Goal: Feedback & Contribution: Leave review/rating

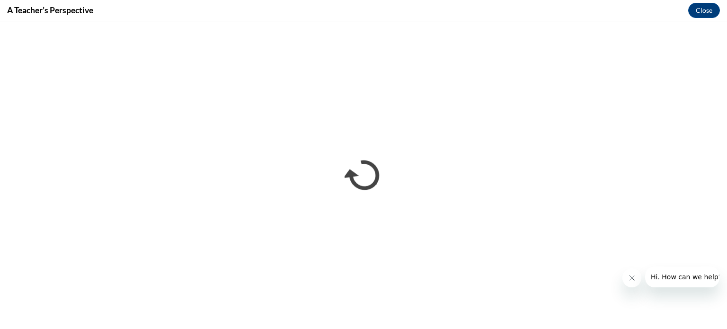
scroll to position [580, 0]
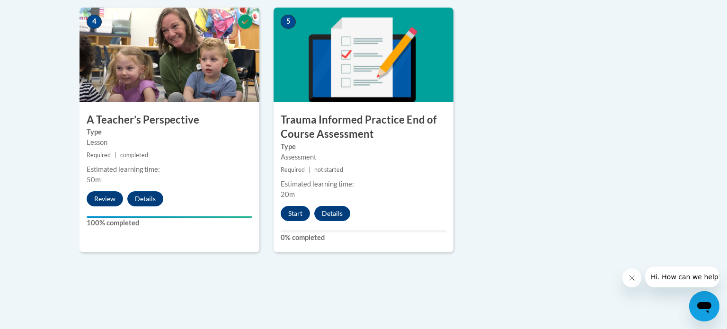
scroll to position [576, 0]
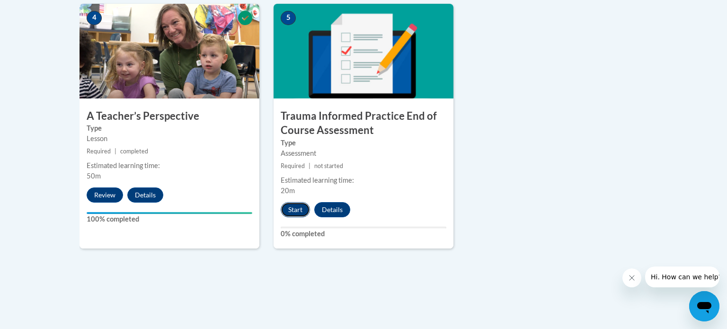
click at [295, 206] on button "Start" at bounding box center [295, 209] width 29 height 15
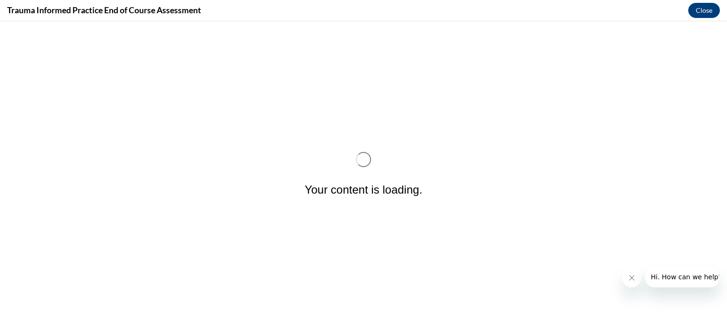
scroll to position [0, 0]
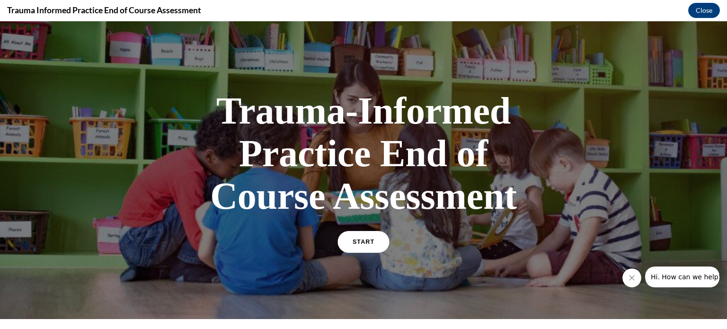
click at [348, 241] on link "START" at bounding box center [364, 242] width 52 height 22
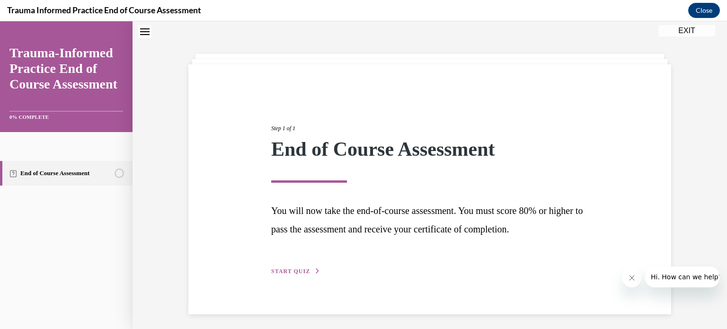
scroll to position [33, 0]
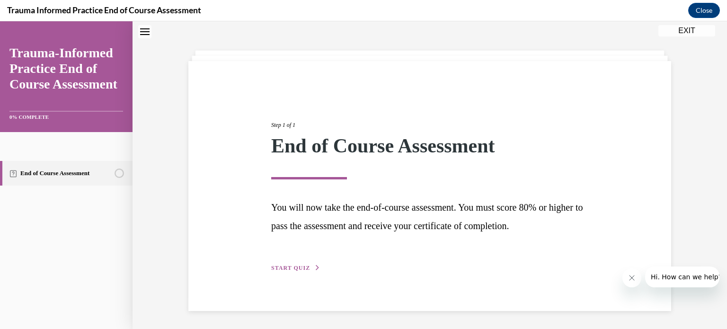
click at [298, 269] on span "START QUIZ" at bounding box center [290, 268] width 39 height 7
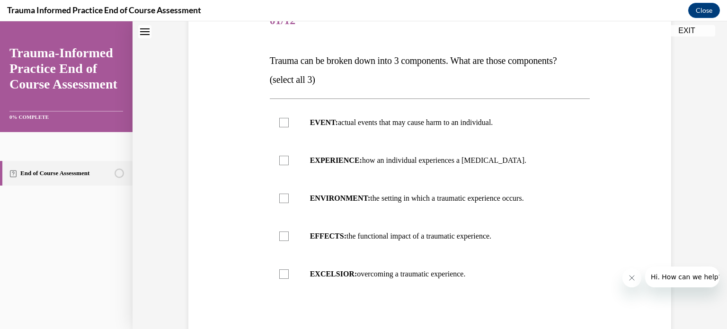
scroll to position [134, 0]
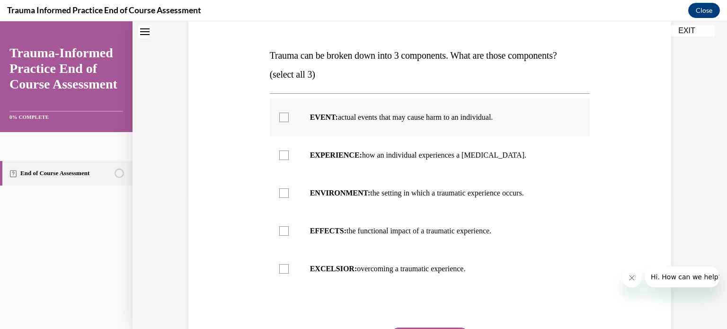
click at [283, 118] on div at bounding box center [283, 117] width 9 height 9
click at [283, 118] on input "EVENT: actual events that may cause harm to an individual." at bounding box center [283, 117] width 9 height 9
checkbox input "true"
click at [283, 156] on div at bounding box center [283, 155] width 9 height 9
click at [283, 156] on input "EXPERIENCE: how an individual experiences a [MEDICAL_DATA]." at bounding box center [283, 155] width 9 height 9
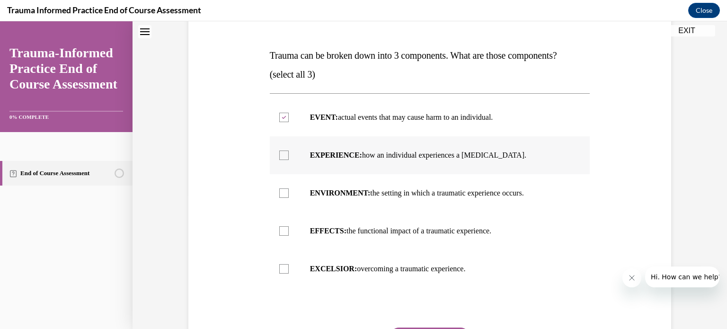
checkbox input "true"
click at [284, 229] on div at bounding box center [283, 230] width 9 height 9
click at [284, 229] on input "EFFECTS: the functional impact of a traumatic experience." at bounding box center [283, 230] width 9 height 9
checkbox input "true"
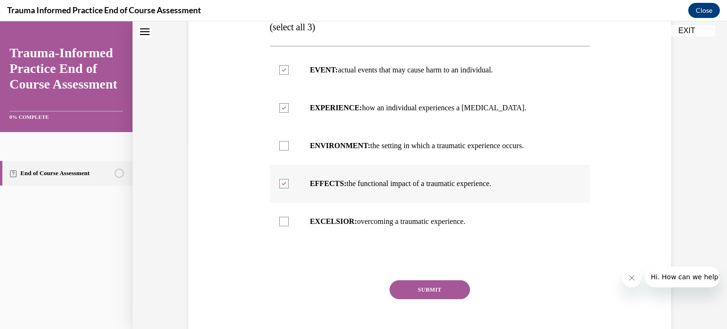
scroll to position [185, 0]
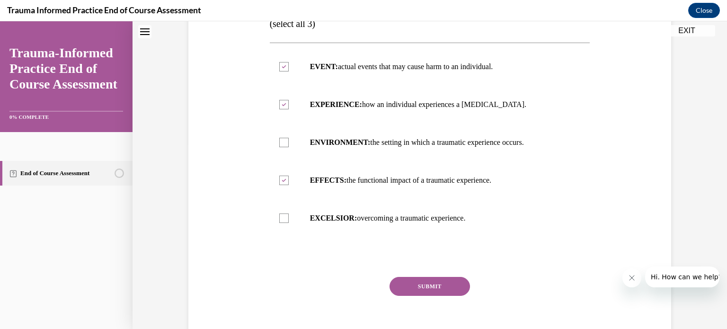
click at [396, 289] on button "SUBMIT" at bounding box center [430, 286] width 80 height 19
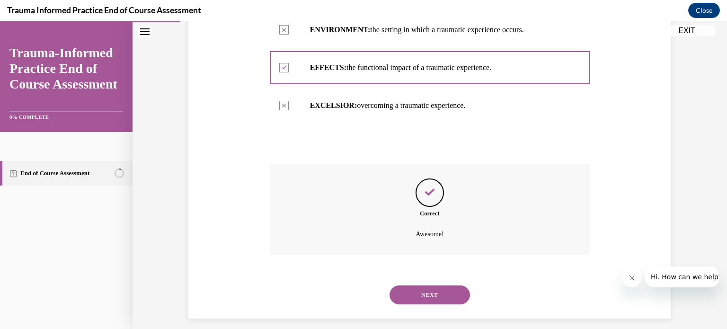
scroll to position [306, 0]
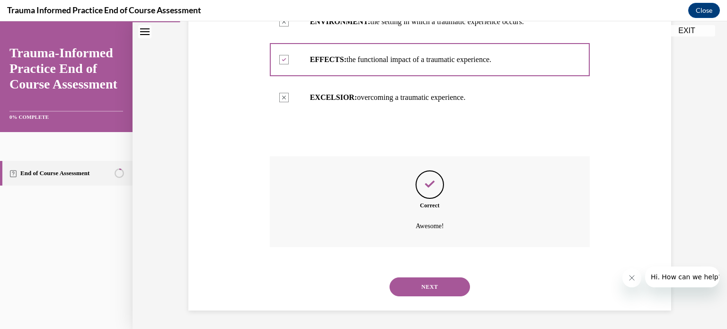
click at [396, 289] on button "NEXT" at bounding box center [430, 286] width 80 height 19
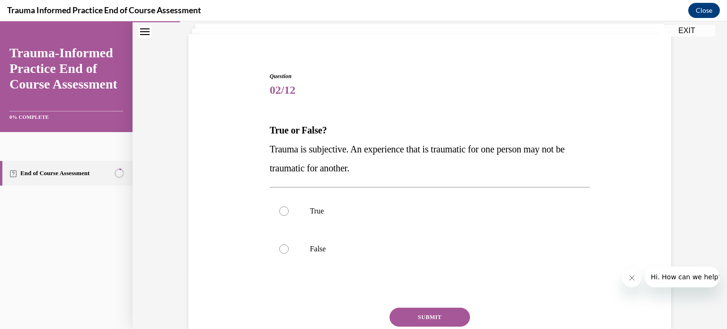
scroll to position [65, 0]
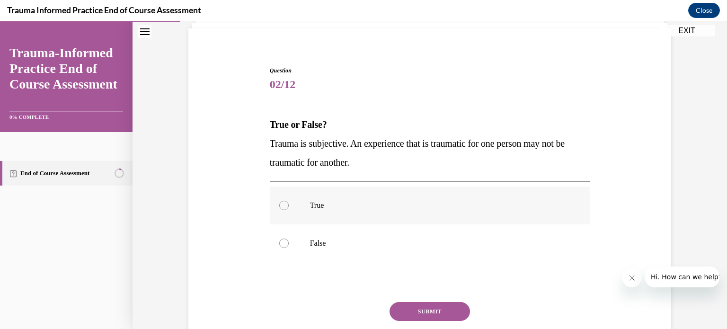
click at [288, 209] on label "True" at bounding box center [430, 206] width 321 height 38
click at [288, 209] on input "True" at bounding box center [283, 205] width 9 height 9
radio input "true"
click at [435, 315] on button "SUBMIT" at bounding box center [430, 311] width 80 height 19
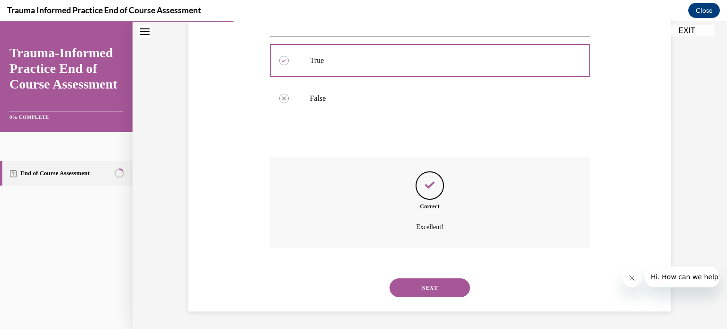
scroll to position [211, 0]
click at [431, 295] on button "NEXT" at bounding box center [430, 286] width 80 height 19
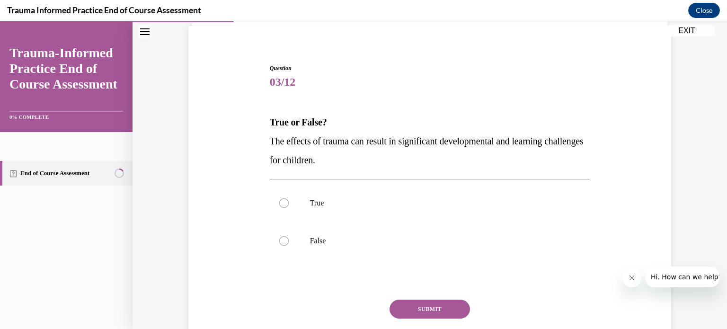
scroll to position [95, 0]
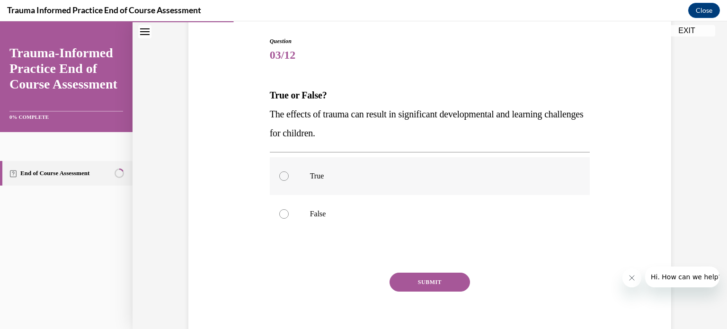
click at [282, 175] on div at bounding box center [283, 175] width 9 height 9
click at [282, 175] on input "True" at bounding box center [283, 175] width 9 height 9
radio input "true"
click at [401, 279] on button "SUBMIT" at bounding box center [430, 282] width 80 height 19
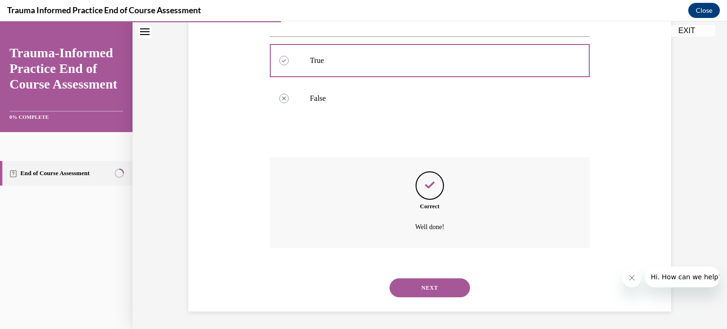
scroll to position [211, 0]
click at [411, 290] on button "NEXT" at bounding box center [430, 286] width 80 height 19
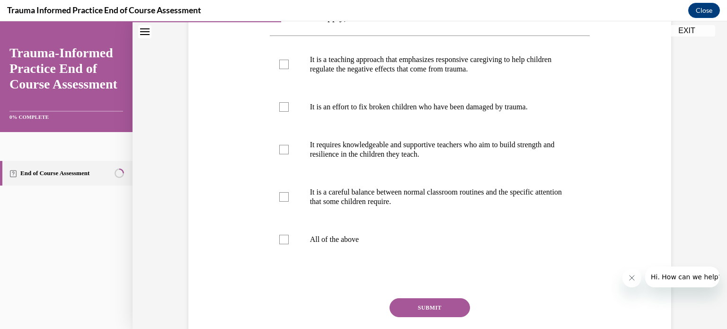
scroll to position [193, 0]
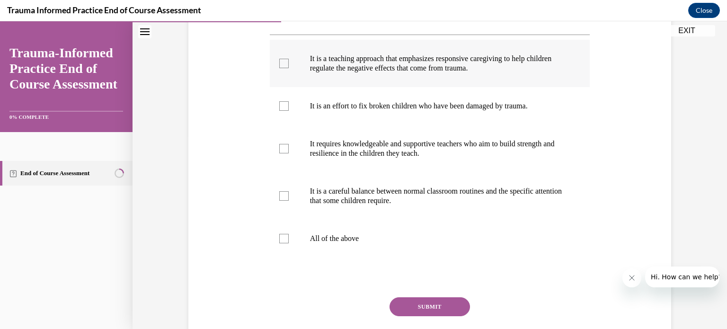
click at [283, 68] on div at bounding box center [283, 63] width 9 height 9
click at [283, 68] on input "It is a teaching approach that emphasizes responsive caregiving to help childre…" at bounding box center [283, 63] width 9 height 9
checkbox input "true"
click at [285, 153] on div at bounding box center [283, 148] width 9 height 9
click at [285, 153] on input "It requires knowledgeable and supportive teachers who aim to build strength and…" at bounding box center [283, 148] width 9 height 9
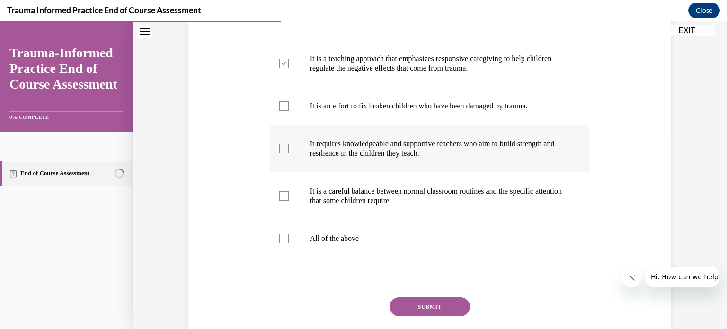
checkbox input "true"
click at [284, 201] on div at bounding box center [283, 195] width 9 height 9
click at [284, 201] on input "It is a careful balance between normal classroom routines and the specific atte…" at bounding box center [283, 195] width 9 height 9
checkbox input "true"
click at [401, 316] on button "SUBMIT" at bounding box center [430, 306] width 80 height 19
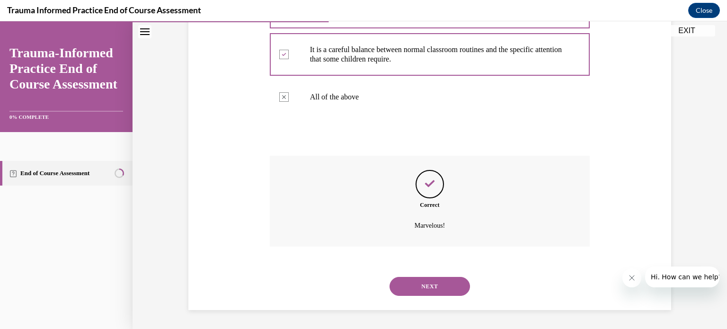
scroll to position [353, 0]
click at [398, 288] on button "NEXT" at bounding box center [430, 286] width 80 height 19
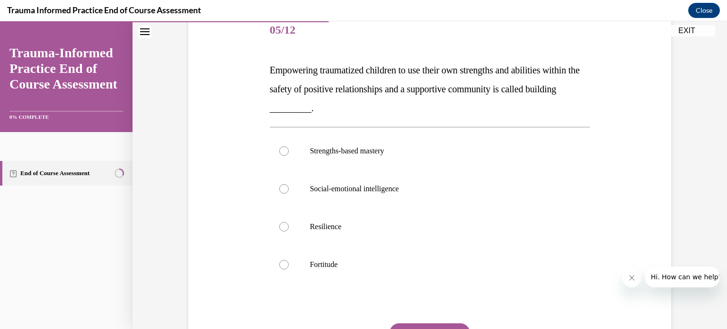
scroll to position [121, 0]
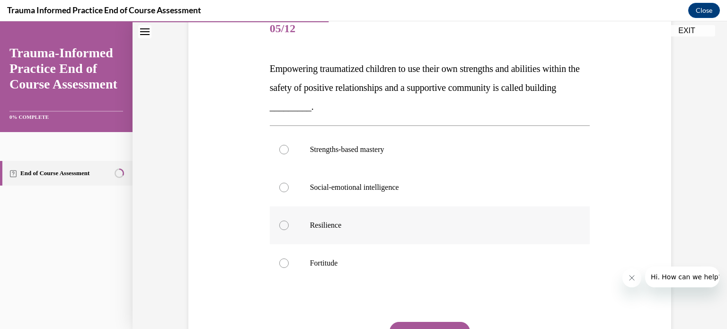
click at [284, 226] on div at bounding box center [283, 225] width 9 height 9
click at [284, 226] on input "Resilience" at bounding box center [283, 225] width 9 height 9
radio input "true"
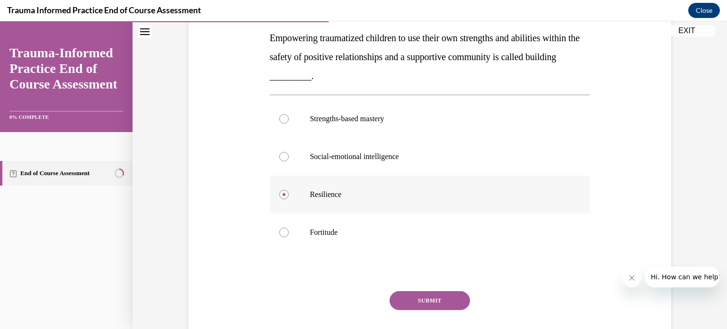
scroll to position [153, 0]
click at [397, 299] on button "SUBMIT" at bounding box center [430, 299] width 80 height 19
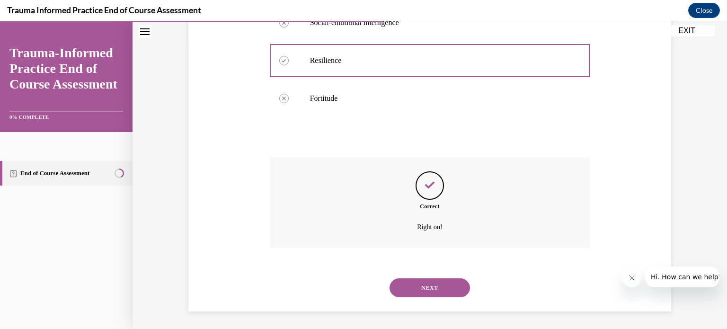
scroll to position [287, 0]
click at [420, 287] on button "NEXT" at bounding box center [430, 286] width 80 height 19
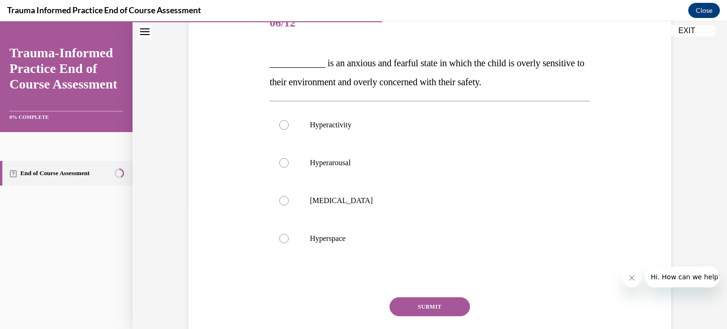
scroll to position [128, 0]
click at [284, 161] on div at bounding box center [283, 161] width 9 height 9
click at [284, 161] on input "Hyperarousal" at bounding box center [283, 161] width 9 height 9
radio input "true"
click at [410, 305] on button "SUBMIT" at bounding box center [430, 305] width 80 height 19
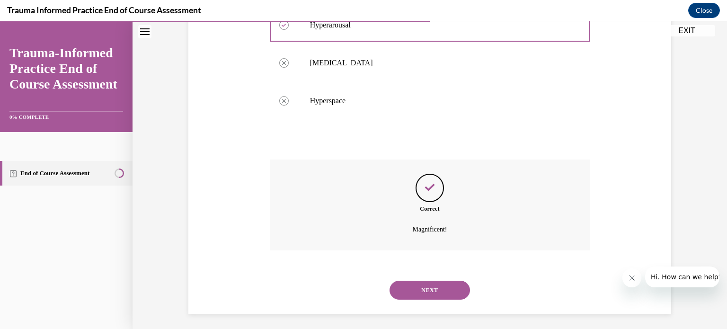
scroll to position [268, 0]
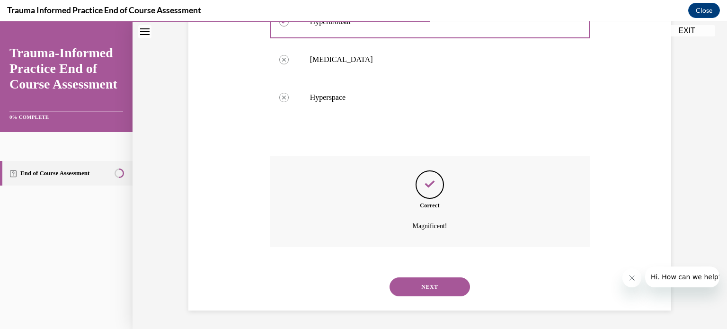
click at [420, 290] on button "NEXT" at bounding box center [430, 286] width 80 height 19
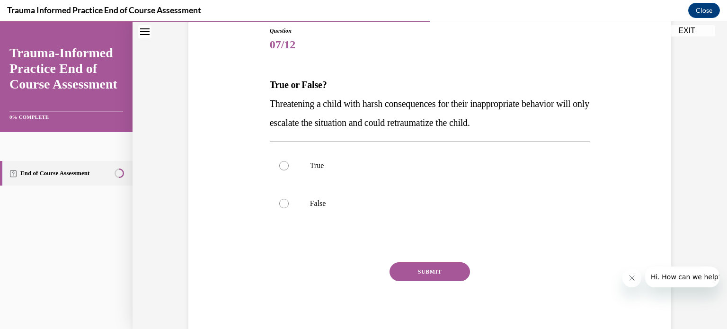
scroll to position [109, 0]
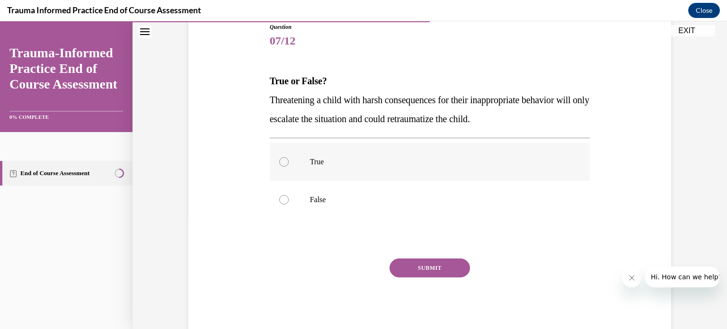
click at [285, 161] on div at bounding box center [283, 161] width 9 height 9
click at [285, 161] on input "True" at bounding box center [283, 161] width 9 height 9
radio input "true"
click at [436, 273] on button "SUBMIT" at bounding box center [430, 268] width 80 height 19
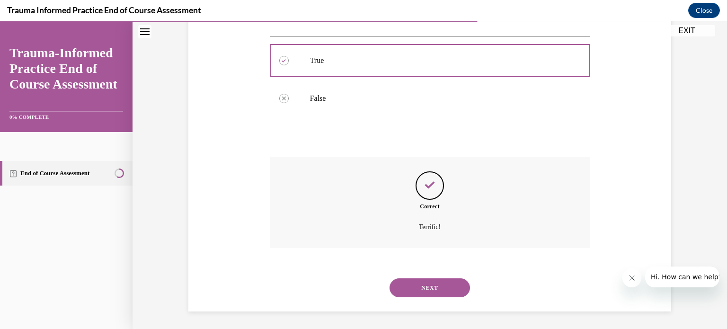
scroll to position [211, 0]
click at [437, 283] on button "NEXT" at bounding box center [430, 286] width 80 height 19
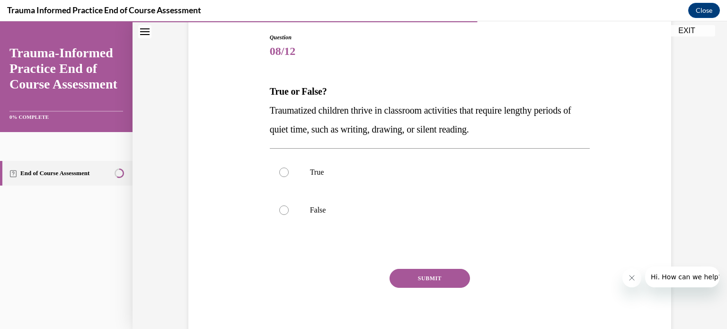
scroll to position [104, 0]
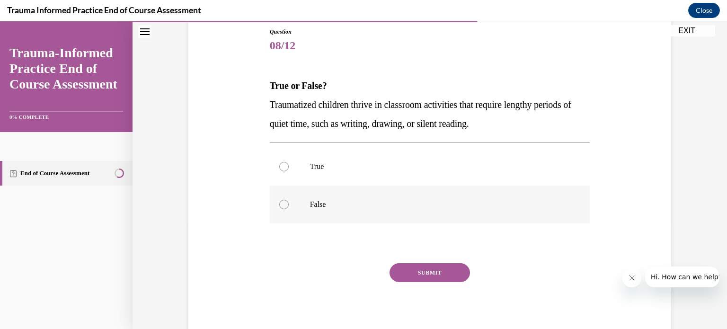
click at [283, 205] on div at bounding box center [283, 204] width 9 height 9
click at [283, 205] on input "False" at bounding box center [283, 204] width 9 height 9
radio input "true"
click at [403, 270] on button "SUBMIT" at bounding box center [430, 272] width 80 height 19
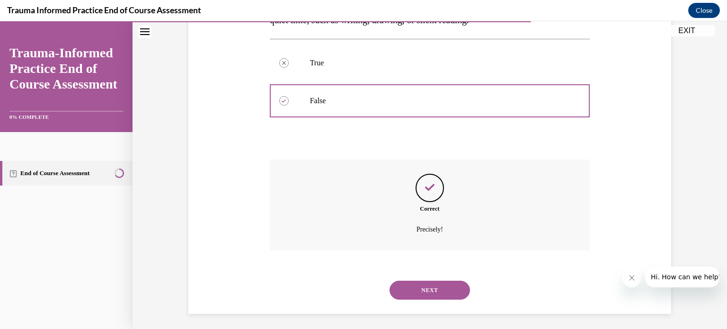
scroll to position [211, 0]
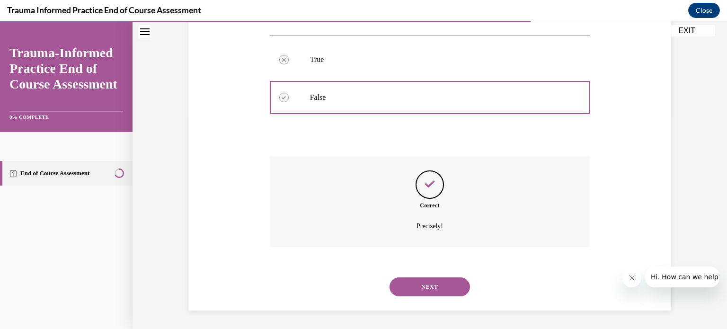
click at [411, 283] on button "NEXT" at bounding box center [430, 286] width 80 height 19
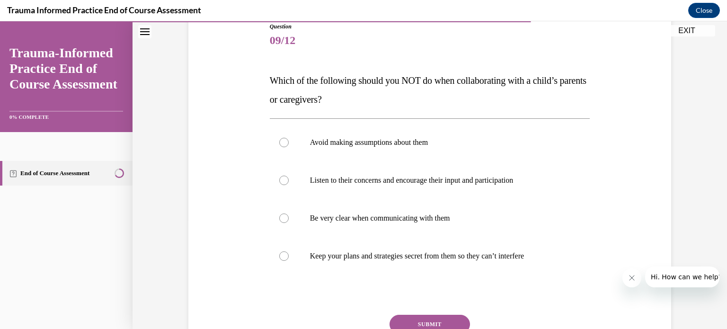
scroll to position [112, 0]
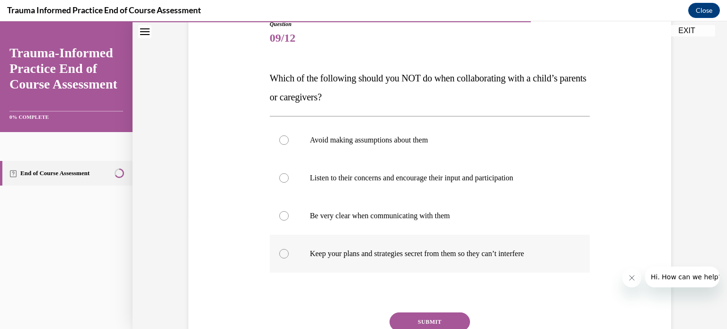
click at [284, 255] on div at bounding box center [283, 253] width 9 height 9
click at [284, 255] on input "Keep your plans and strategies secret from them so they can’t interfere" at bounding box center [283, 253] width 9 height 9
radio input "true"
click at [431, 320] on button "SUBMIT" at bounding box center [430, 322] width 80 height 19
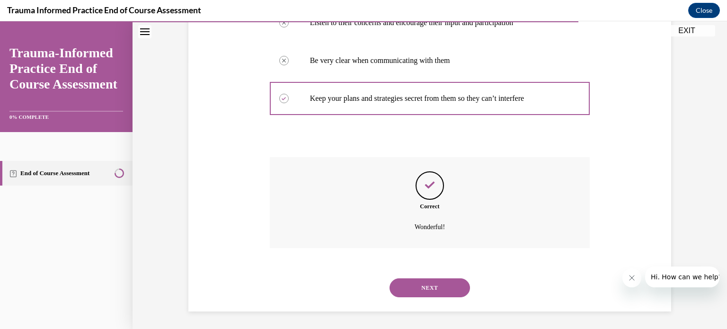
scroll to position [268, 0]
click at [416, 284] on button "NEXT" at bounding box center [430, 286] width 80 height 19
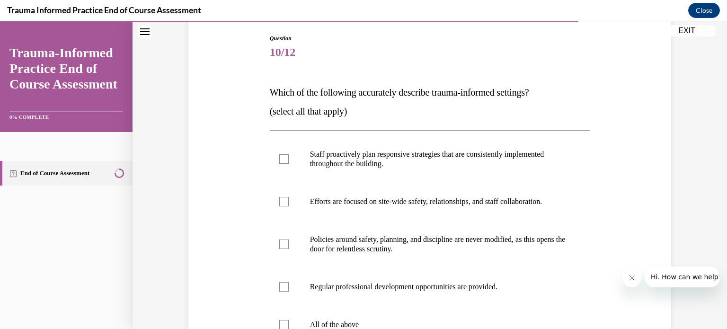
scroll to position [99, 0]
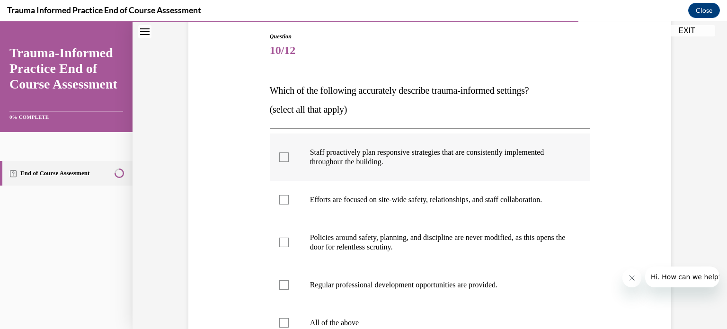
click at [281, 155] on div at bounding box center [283, 156] width 9 height 9
click at [281, 155] on input "Staff proactively plan responsive strategies that are consistently implemented …" at bounding box center [283, 156] width 9 height 9
checkbox input "true"
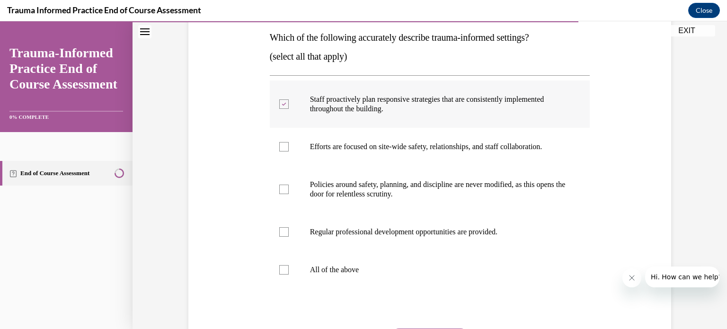
scroll to position [156, 0]
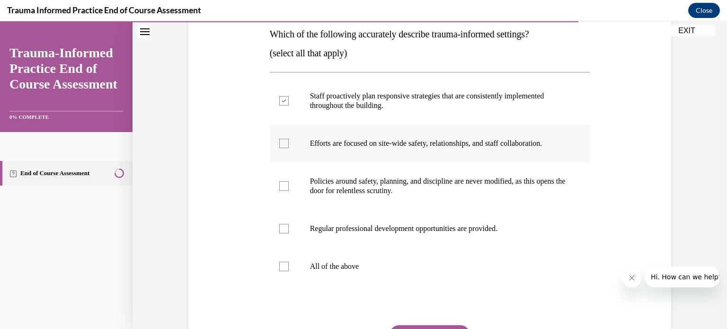
click at [284, 145] on div at bounding box center [283, 143] width 9 height 9
click at [284, 145] on input "Efforts are focused on site-wide safety, relationships, and staff collaboration." at bounding box center [283, 143] width 9 height 9
checkbox input "true"
click at [286, 227] on div at bounding box center [283, 228] width 9 height 9
click at [286, 227] on input "Regular professional development opportunities are provided." at bounding box center [283, 228] width 9 height 9
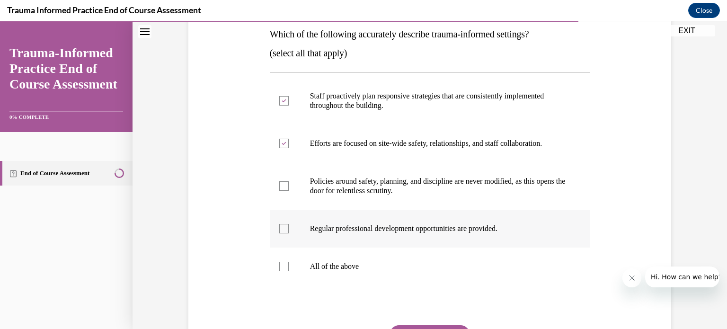
checkbox input "true"
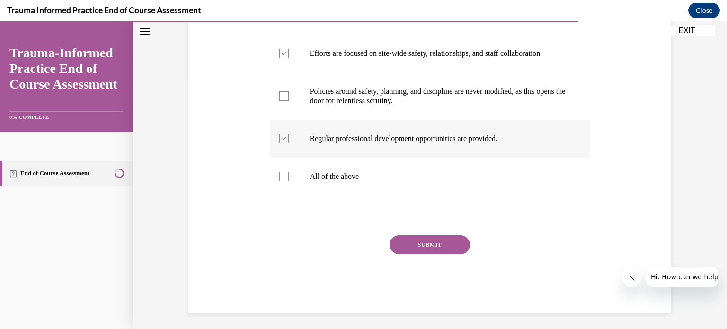
scroll to position [248, 0]
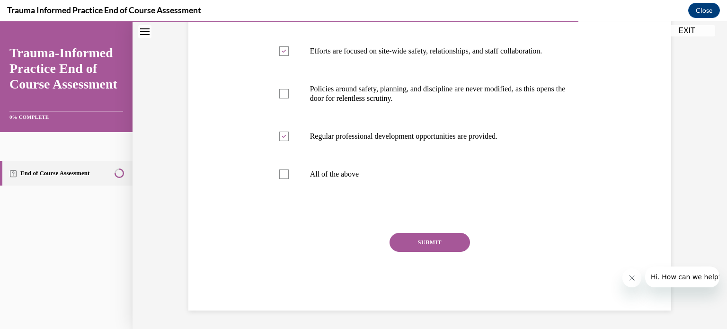
click at [414, 236] on button "SUBMIT" at bounding box center [430, 242] width 80 height 19
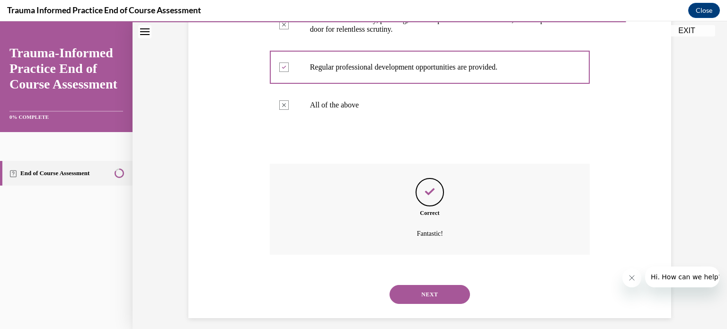
scroll to position [325, 0]
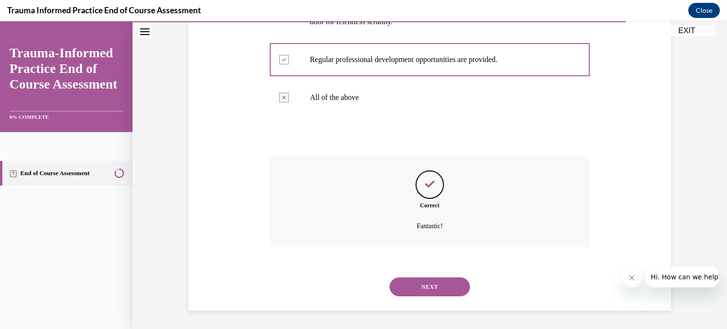
click at [434, 288] on button "NEXT" at bounding box center [430, 286] width 80 height 19
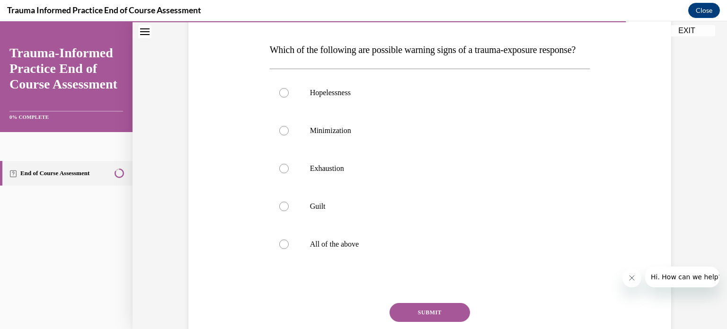
scroll to position [143, 0]
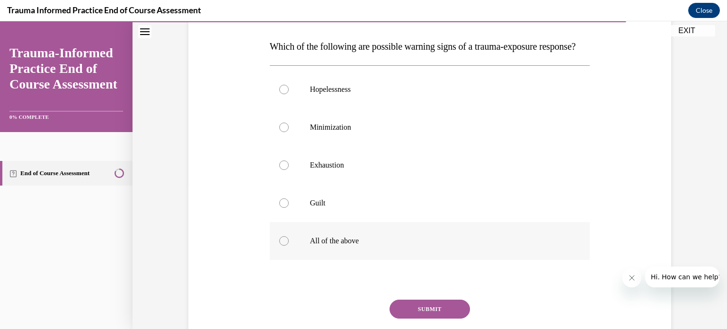
click at [285, 246] on div at bounding box center [283, 240] width 9 height 9
click at [285, 246] on input "All of the above" at bounding box center [283, 240] width 9 height 9
radio input "true"
click at [450, 319] on button "SUBMIT" at bounding box center [430, 309] width 80 height 19
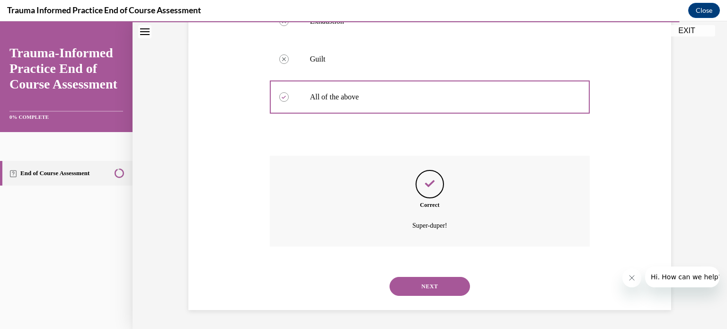
scroll to position [306, 0]
click at [429, 282] on button "NEXT" at bounding box center [430, 286] width 80 height 19
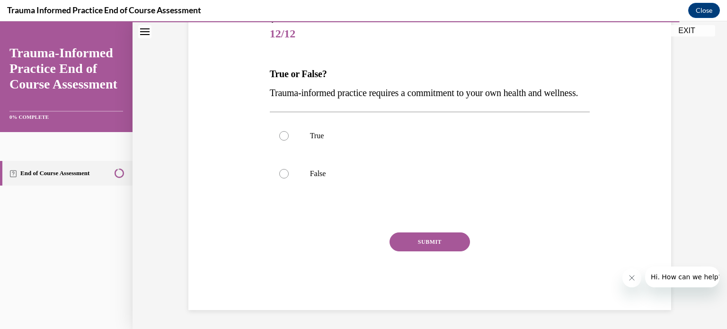
scroll to position [128, 0]
click at [282, 141] on div at bounding box center [283, 135] width 9 height 9
click at [282, 141] on input "True" at bounding box center [283, 135] width 9 height 9
radio input "true"
click at [424, 247] on button "SUBMIT" at bounding box center [430, 242] width 80 height 19
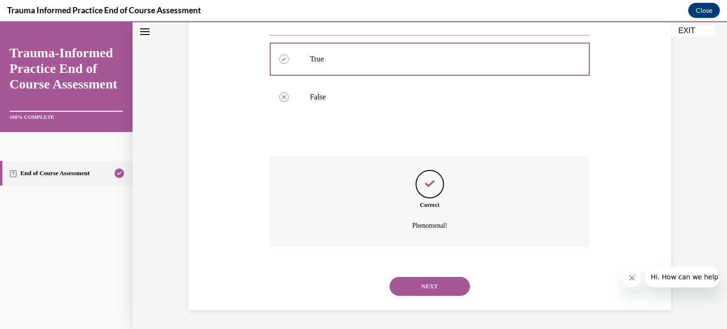
scroll to position [211, 0]
click at [427, 283] on button "NEXT" at bounding box center [430, 286] width 80 height 19
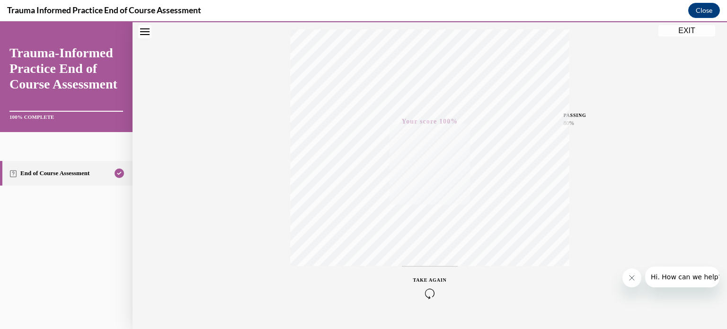
scroll to position [177, 0]
click at [686, 30] on button "EXIT" at bounding box center [687, 30] width 57 height 11
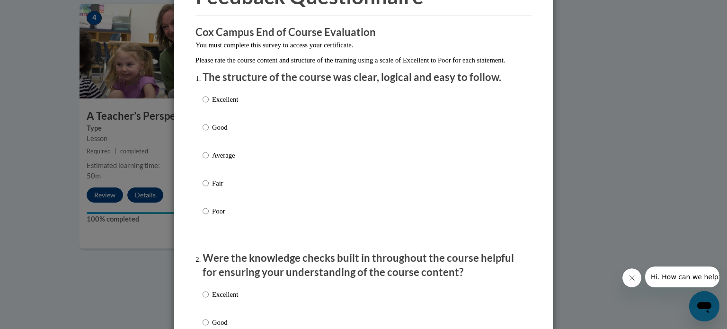
scroll to position [66, 0]
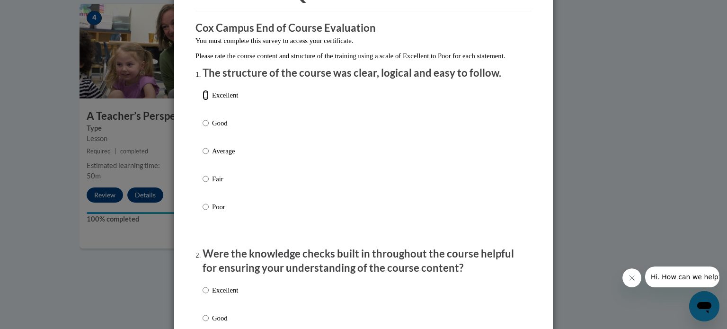
click at [206, 100] on input "Excellent" at bounding box center [206, 95] width 6 height 10
radio input "true"
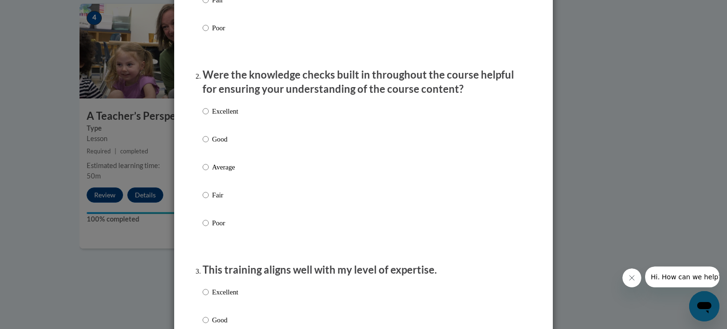
scroll to position [252, 0]
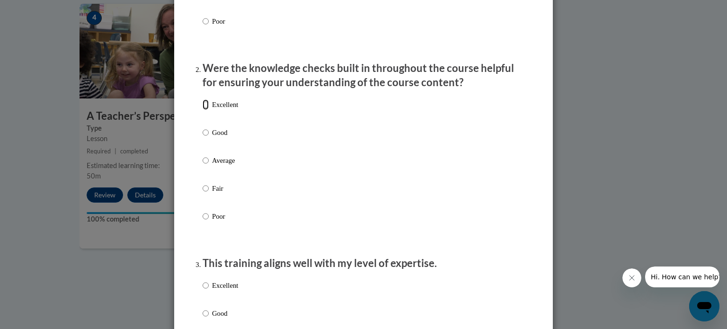
click at [204, 110] on input "Excellent" at bounding box center [206, 104] width 6 height 10
radio input "true"
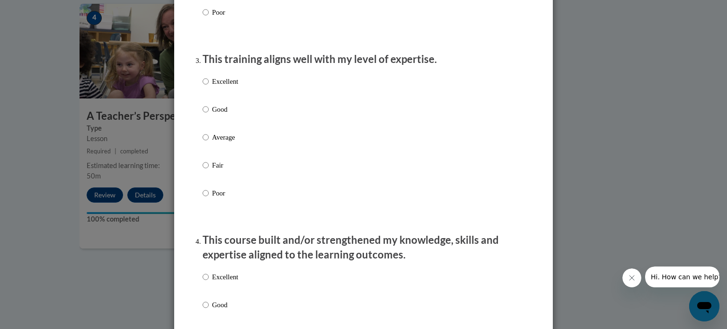
scroll to position [460, 0]
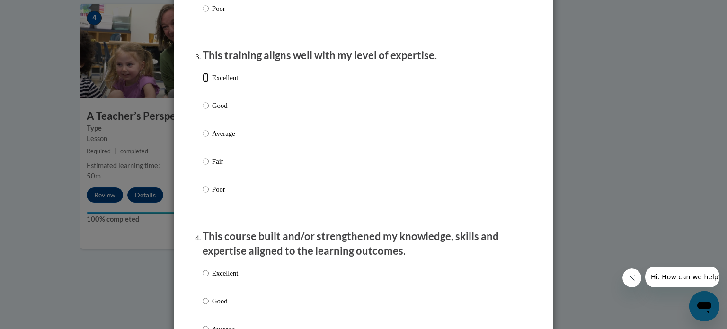
click at [205, 83] on input "Excellent" at bounding box center [206, 77] width 6 height 10
radio input "true"
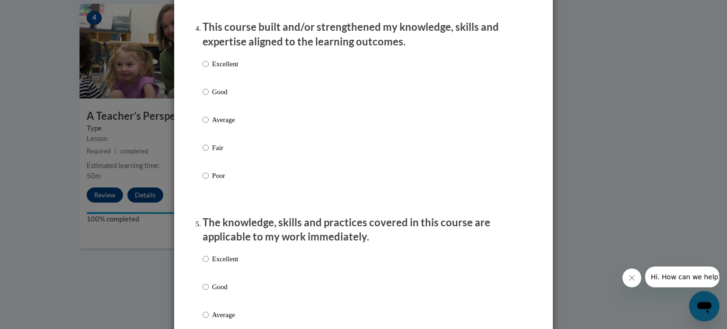
scroll to position [670, 0]
click at [206, 68] on input "Excellent" at bounding box center [206, 63] width 6 height 10
radio input "true"
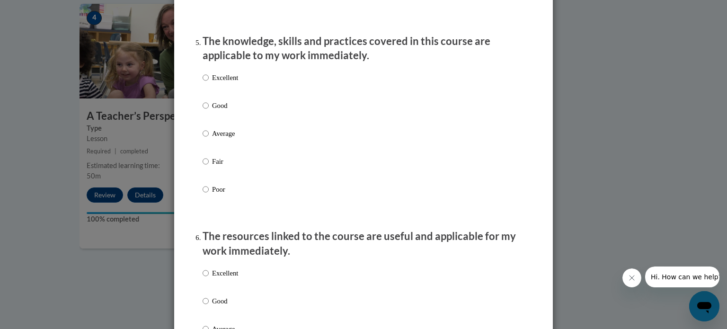
scroll to position [853, 0]
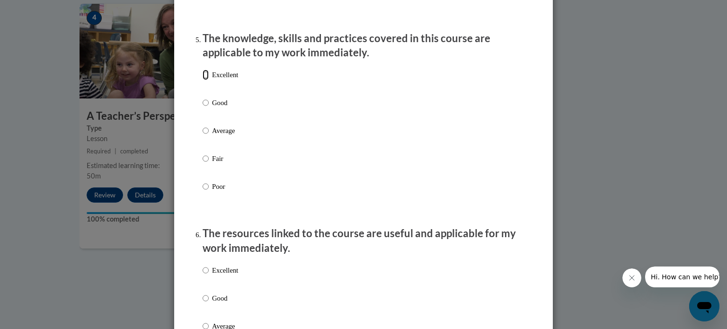
click at [207, 80] on input "Excellent" at bounding box center [206, 75] width 6 height 10
radio input "true"
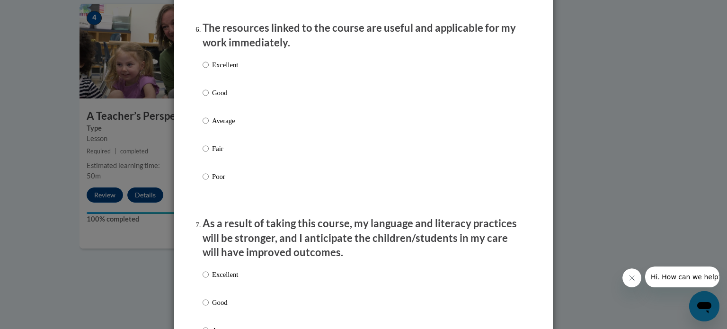
scroll to position [1060, 0]
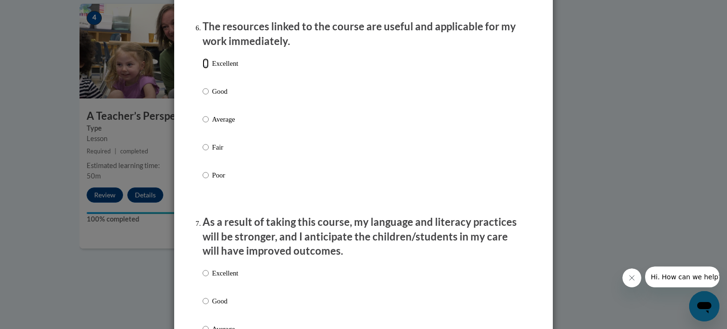
click at [203, 69] on input "Excellent" at bounding box center [206, 63] width 6 height 10
radio input "true"
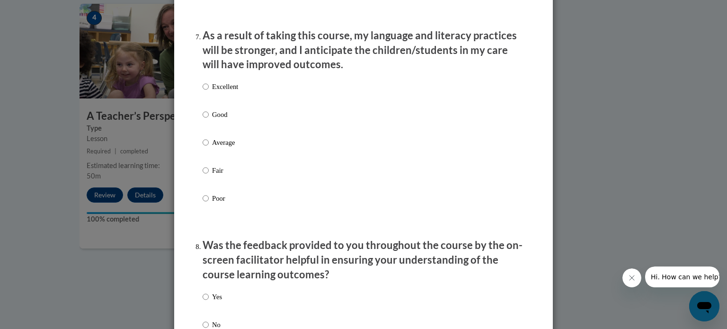
scroll to position [1248, 0]
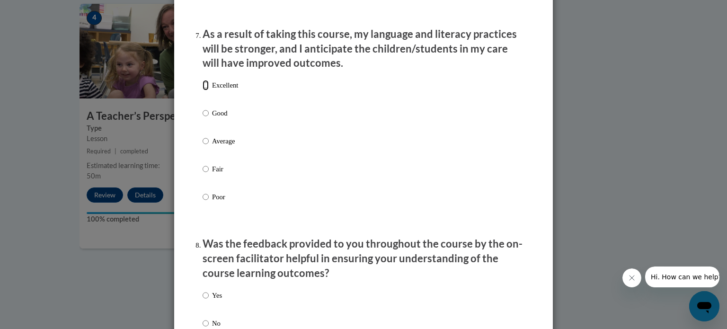
click at [205, 90] on input "Excellent" at bounding box center [206, 85] width 6 height 10
radio input "true"
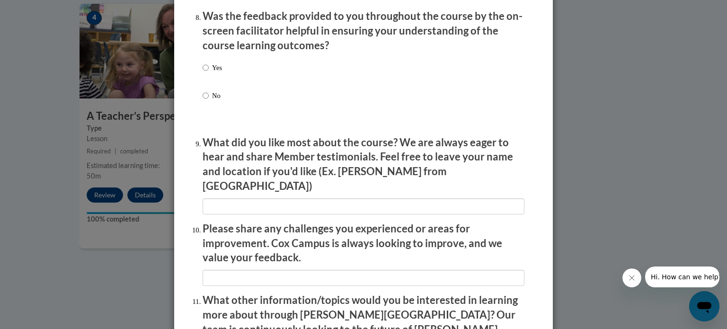
scroll to position [1480, 0]
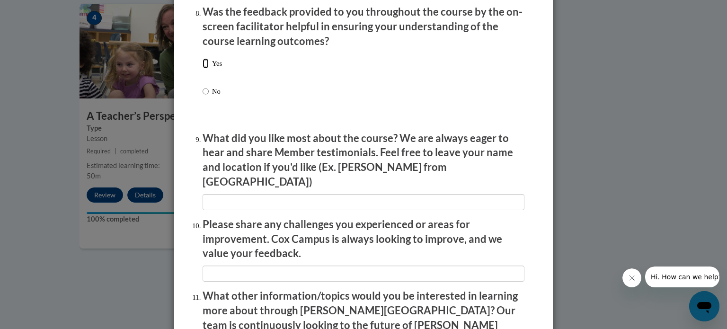
click at [204, 69] on input "Yes" at bounding box center [206, 63] width 6 height 10
radio input "true"
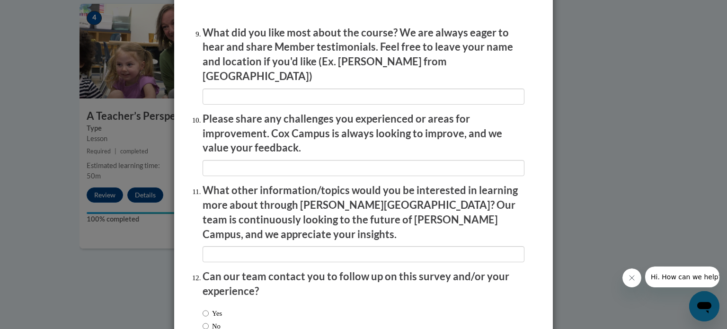
scroll to position [1589, 0]
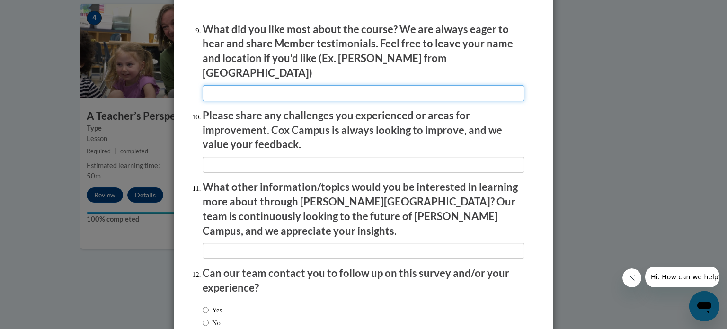
click at [220, 90] on input "textbox" at bounding box center [364, 93] width 322 height 16
type input "I liked the clarity and understanding this course gave me on understanding the …"
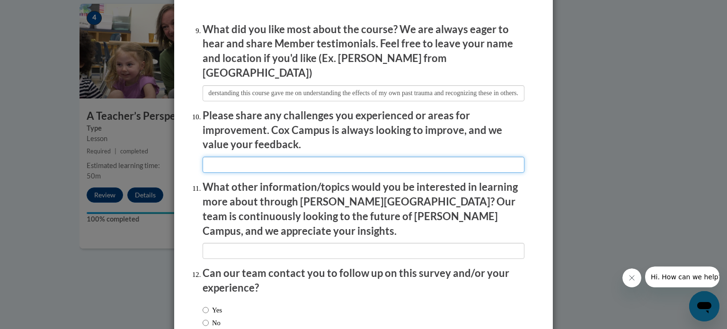
click at [221, 161] on input "textbox" at bounding box center [364, 165] width 322 height 16
type input "I really didn't recognize any areas of this course that required improvement."
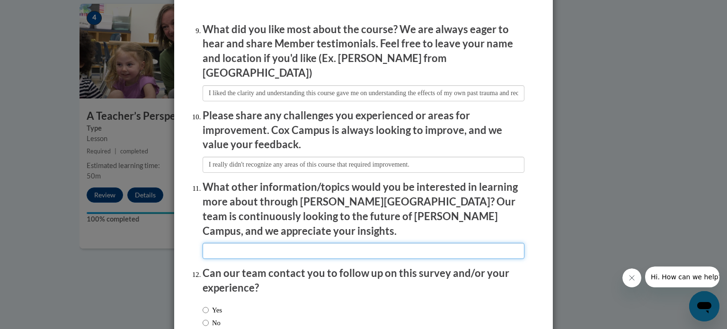
click at [218, 243] on input "textbox" at bounding box center [364, 251] width 322 height 16
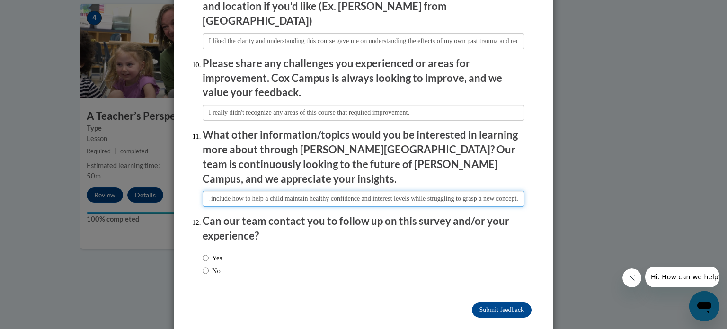
scroll to position [1643, 0]
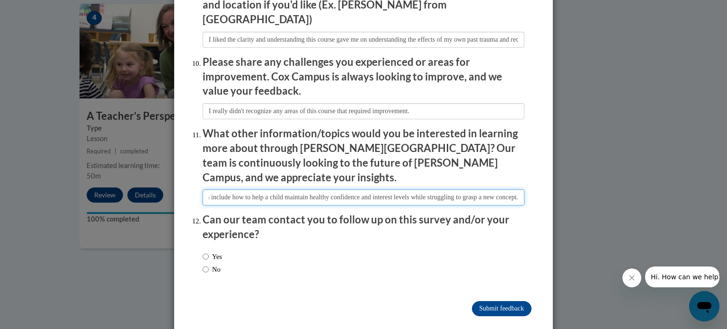
type input "Other topics I would be interested in include how to help a child maintain heal…"
click at [206, 251] on input "Yes" at bounding box center [206, 256] width 6 height 10
radio input "true"
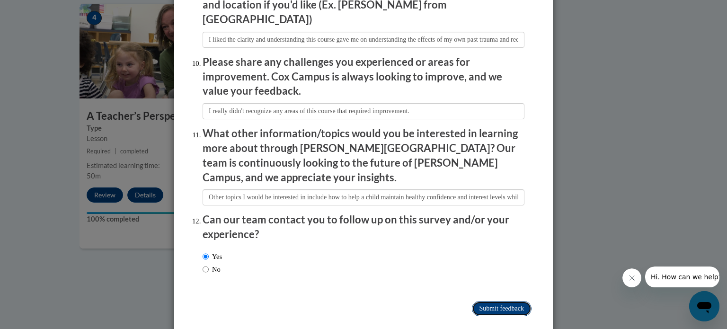
click at [501, 301] on input "Submit feedback" at bounding box center [502, 308] width 60 height 15
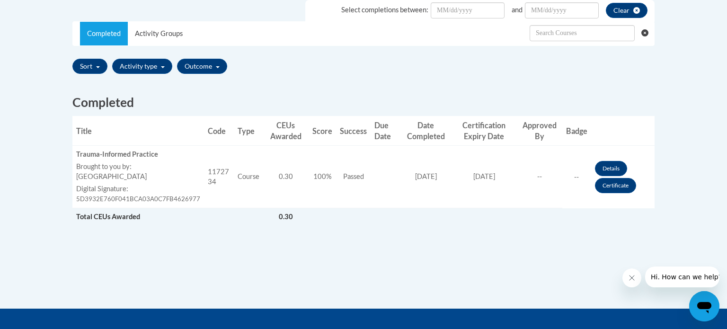
scroll to position [292, 0]
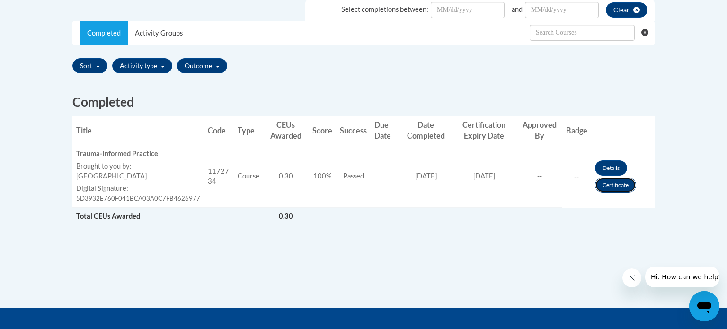
click at [624, 185] on link "Certificate" at bounding box center [615, 185] width 41 height 15
